Goal: Navigation & Orientation: Find specific page/section

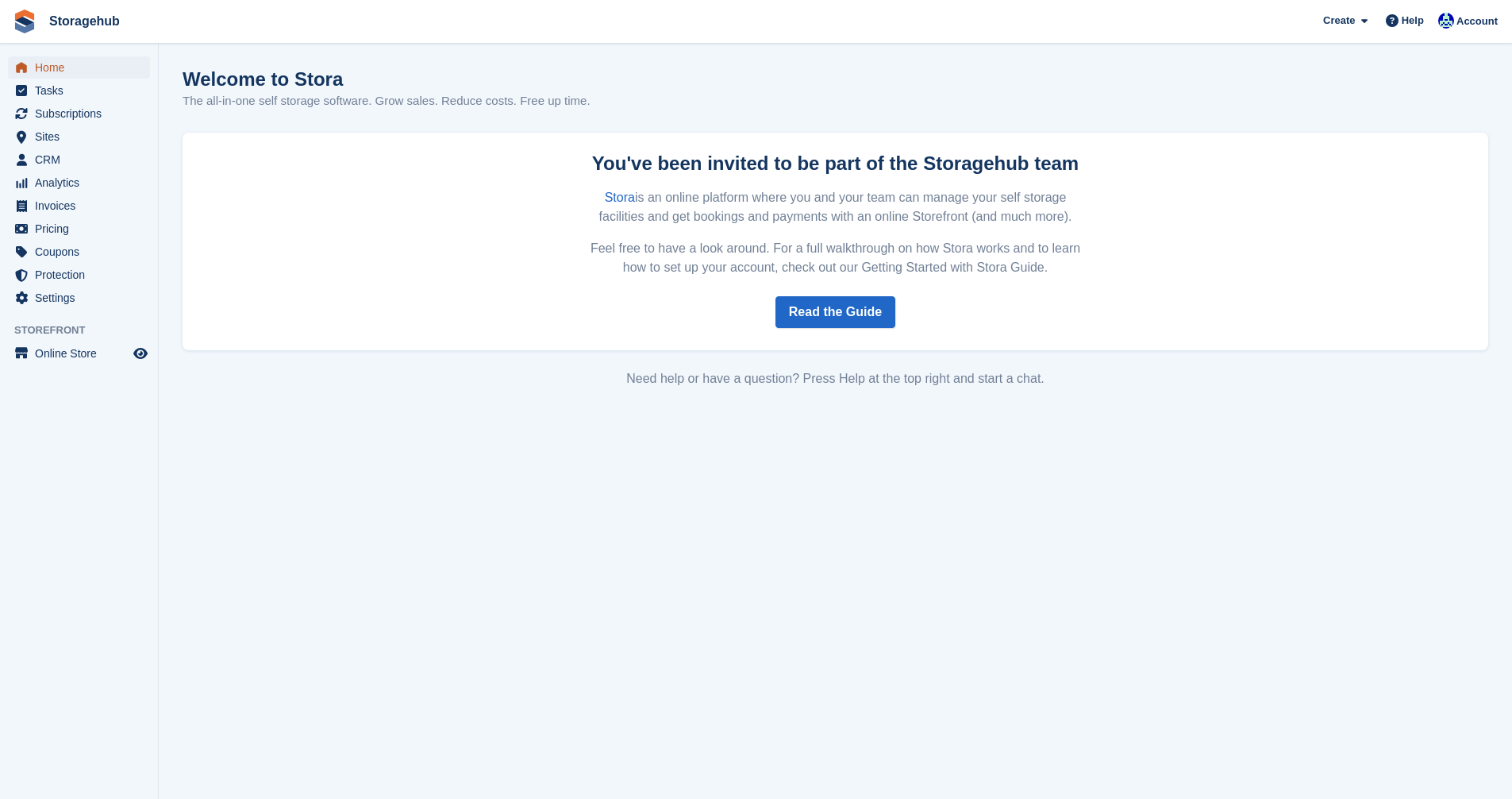
click at [69, 65] on span "Home" at bounding box center [82, 67] width 96 height 22
